Goal: Task Accomplishment & Management: Manage account settings

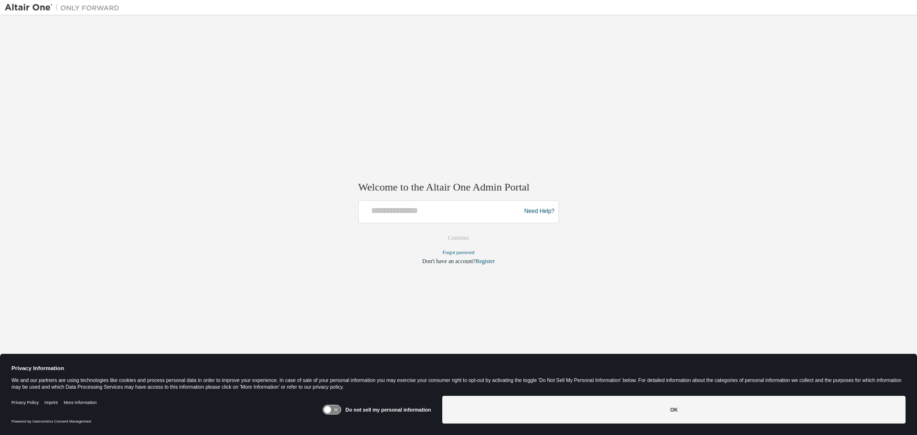
click at [397, 218] on div at bounding box center [440, 211] width 157 height 18
click at [398, 215] on input "text" at bounding box center [440, 209] width 157 height 14
type input "**********"
click at [469, 240] on button "Continue" at bounding box center [458, 238] width 41 height 14
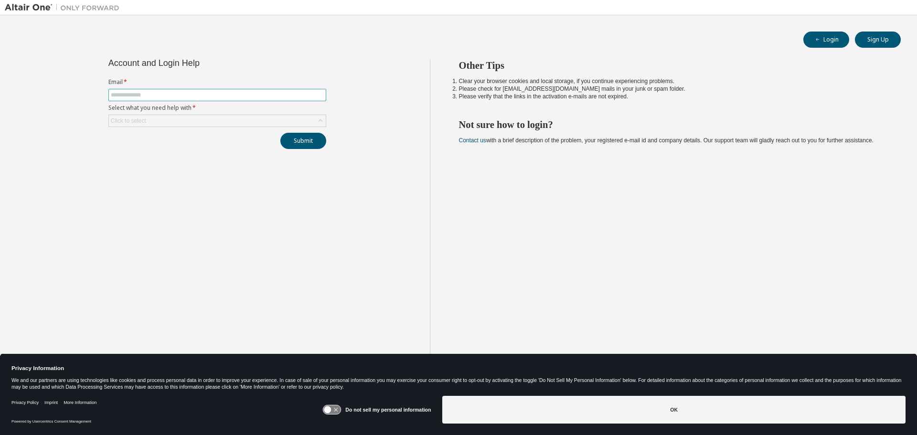
click at [168, 95] on input "text" at bounding box center [217, 95] width 213 height 8
type input "**********"
click at [304, 137] on button "Submit" at bounding box center [303, 141] width 46 height 16
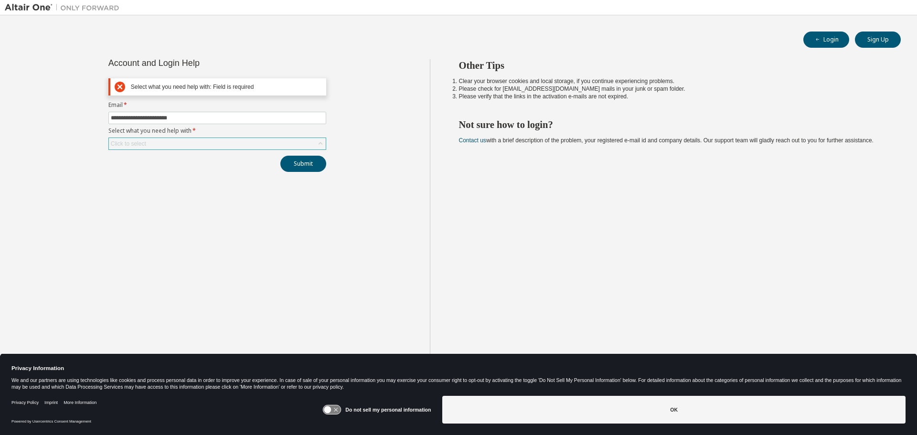
click at [303, 144] on div "Click to select" at bounding box center [217, 143] width 217 height 11
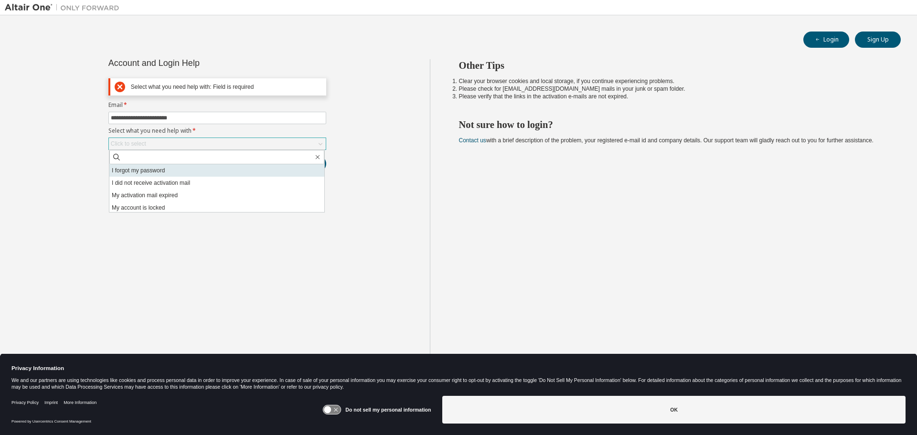
click at [283, 170] on li "I forgot my password" at bounding box center [216, 170] width 215 height 12
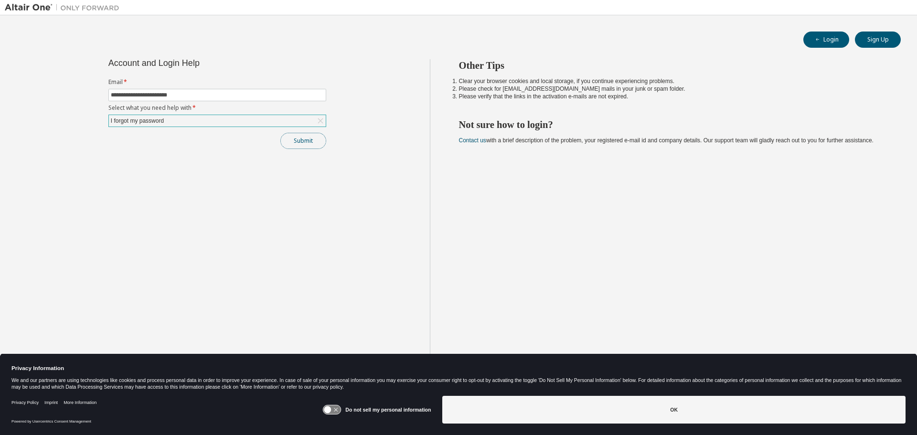
click at [316, 143] on button "Submit" at bounding box center [303, 141] width 46 height 16
click at [307, 135] on button "Submit" at bounding box center [303, 141] width 46 height 16
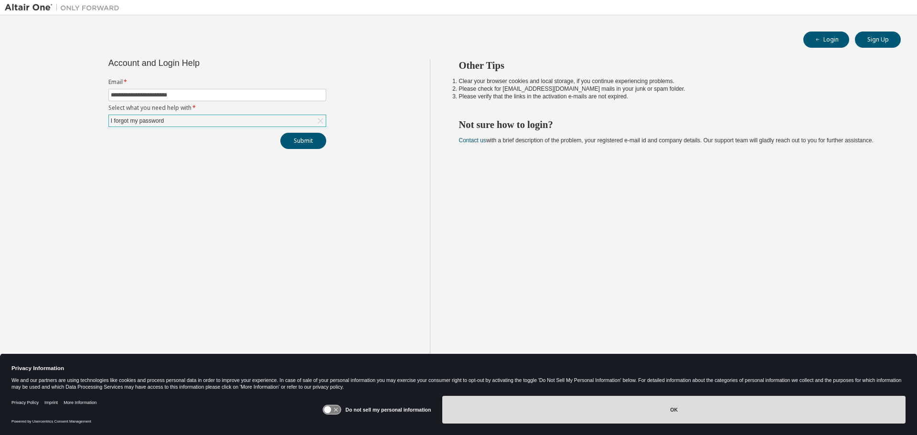
click at [518, 404] on button "OK" at bounding box center [673, 410] width 463 height 28
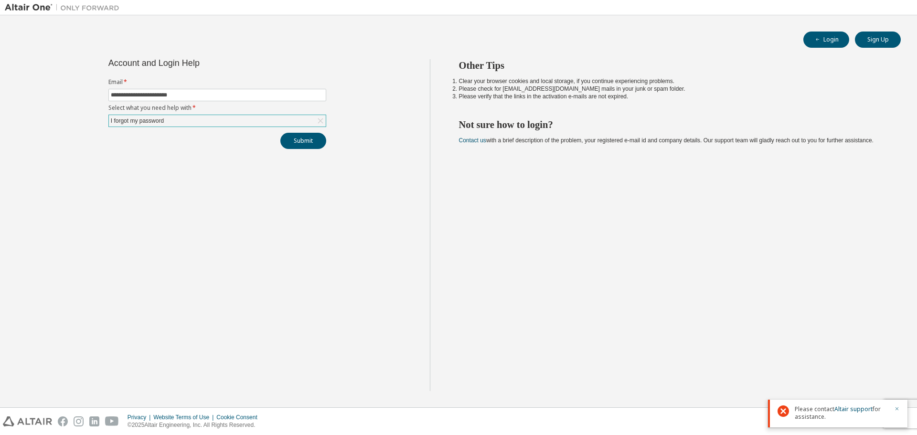
click at [897, 408] on icon "button" at bounding box center [897, 409] width 6 height 6
click at [300, 138] on button "Submit" at bounding box center [303, 141] width 46 height 16
click at [897, 408] on icon "button" at bounding box center [897, 409] width 6 height 6
click at [699, 255] on div "Other Tips Clear your browser cookies and local storage, if you continue experi…" at bounding box center [671, 225] width 483 height 332
